Goal: Task Accomplishment & Management: Complete application form

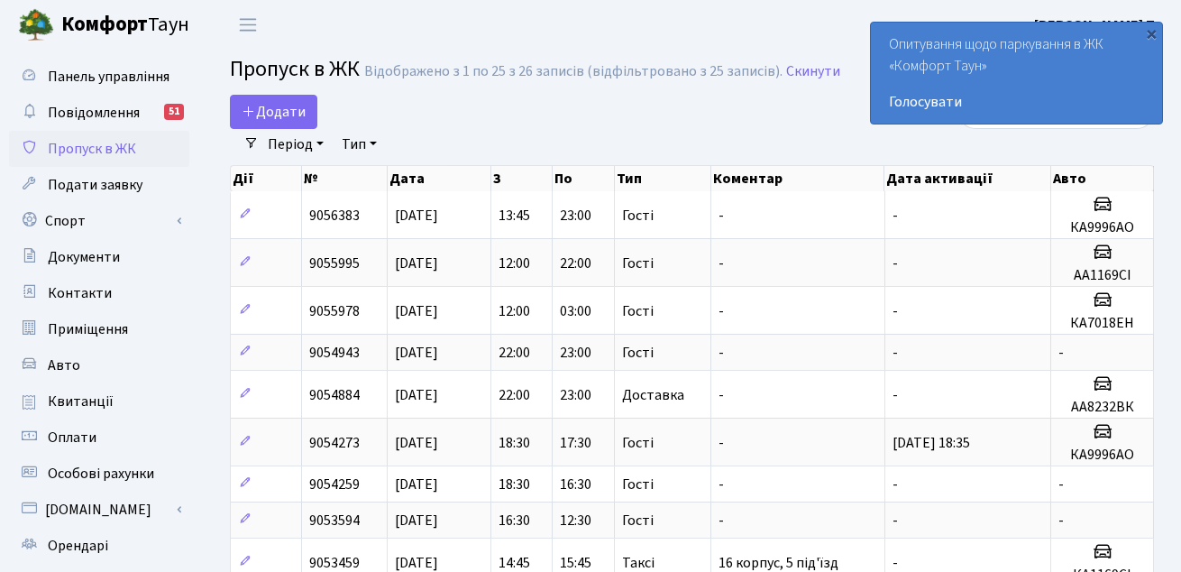
select select "25"
click at [323, 115] on div "Додати" at bounding box center [533, 112] width 607 height 34
click at [284, 109] on span "Додати" at bounding box center [274, 112] width 64 height 20
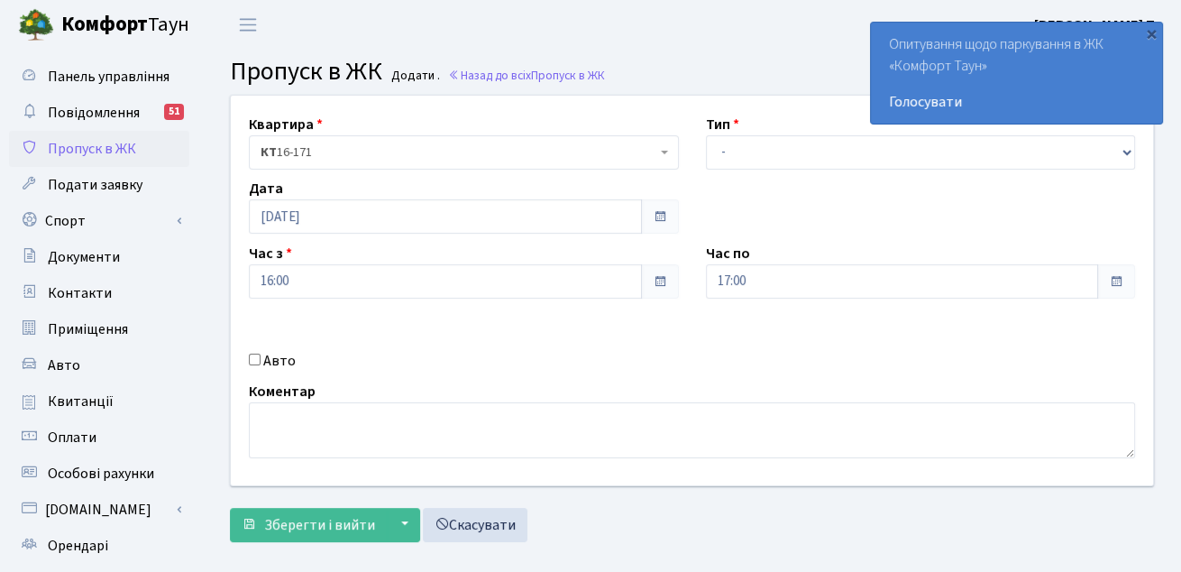
select select "3"
click at [706, 135] on select "- Доставка Таксі Гості Сервіс" at bounding box center [921, 152] width 430 height 34
click at [258, 356] on input "Авто" at bounding box center [255, 360] width 12 height 12
checkbox input "true"
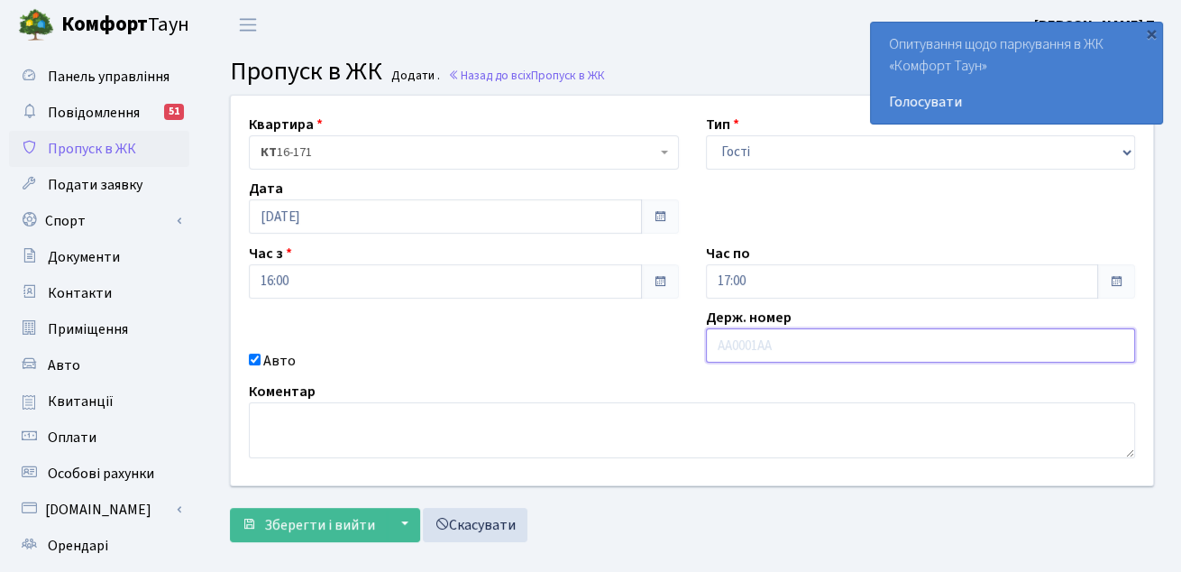
paste input "КА7618МА"
type input "КА7618МА"
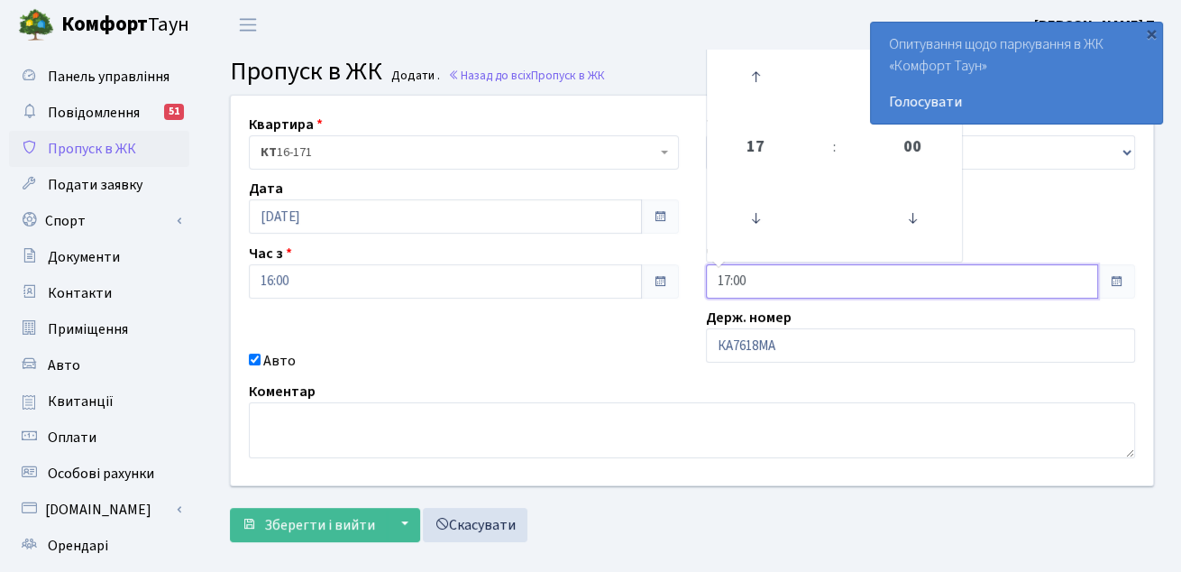
click at [758, 278] on input "17:00" at bounding box center [902, 281] width 393 height 34
click at [760, 72] on icon at bounding box center [755, 76] width 49 height 49
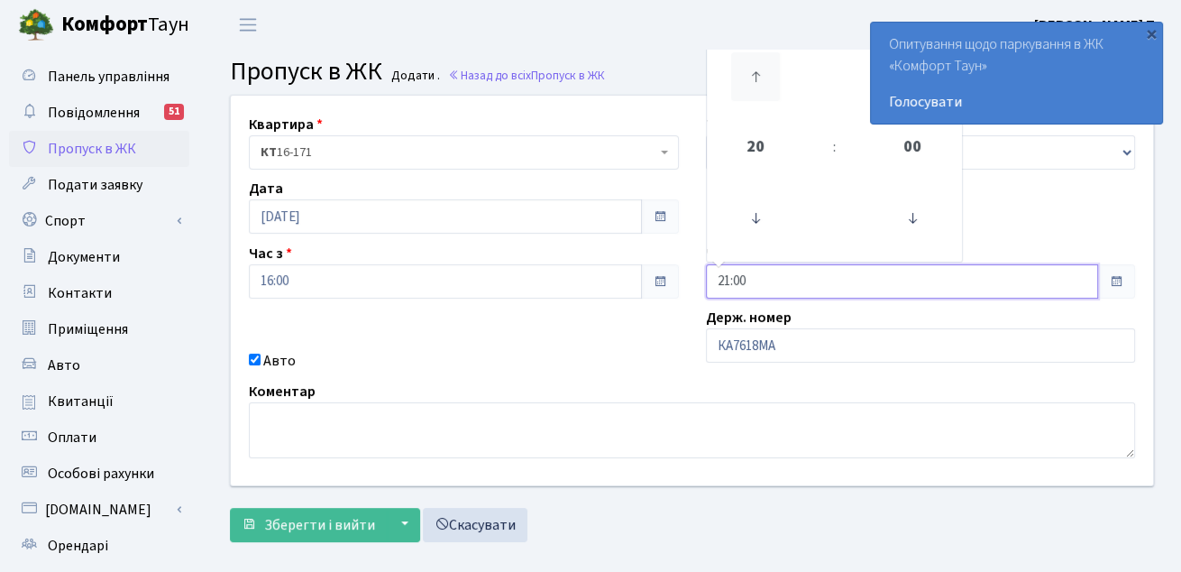
click at [760, 72] on icon at bounding box center [755, 76] width 49 height 49
type input "23:00"
click at [608, 368] on div "Авто" at bounding box center [463, 361] width 457 height 22
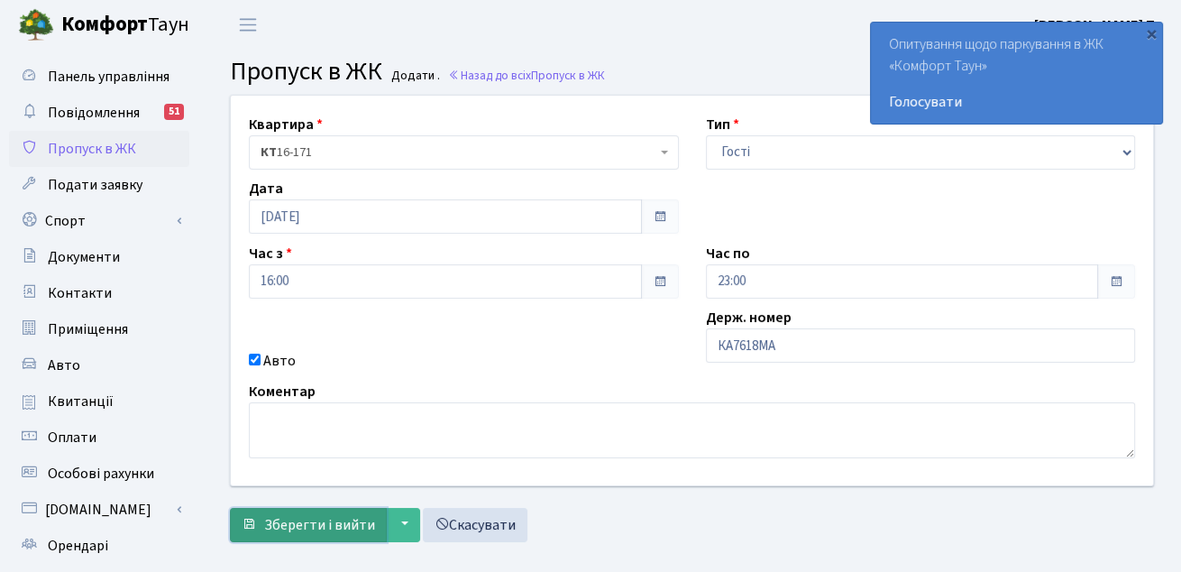
click at [334, 524] on span "Зберегти і вийти" at bounding box center [319, 525] width 111 height 20
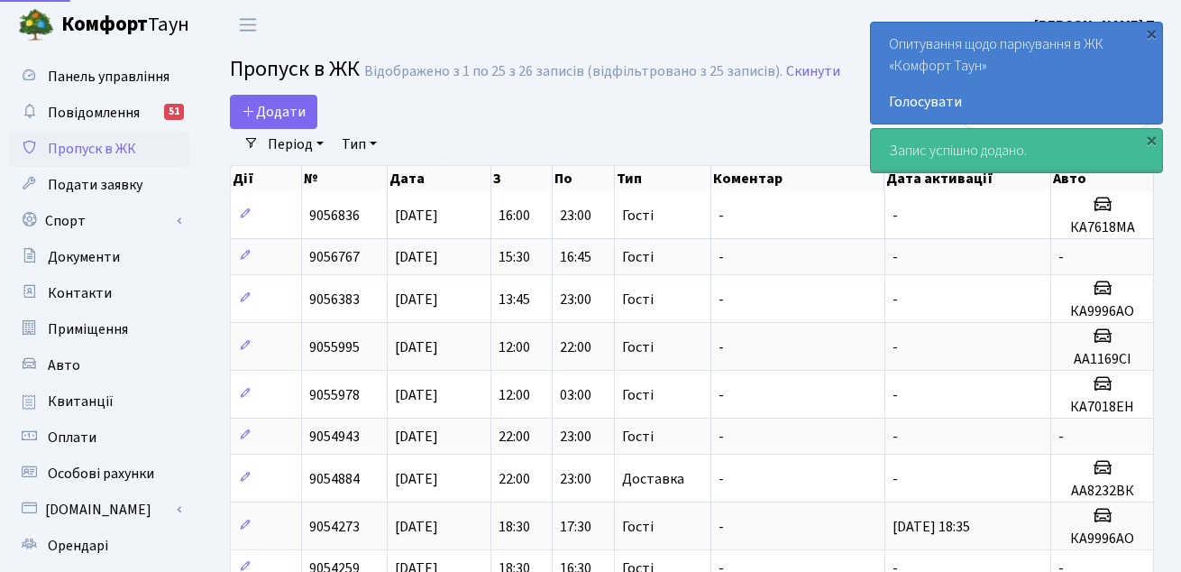
select select "25"
